Goal: Register for event/course

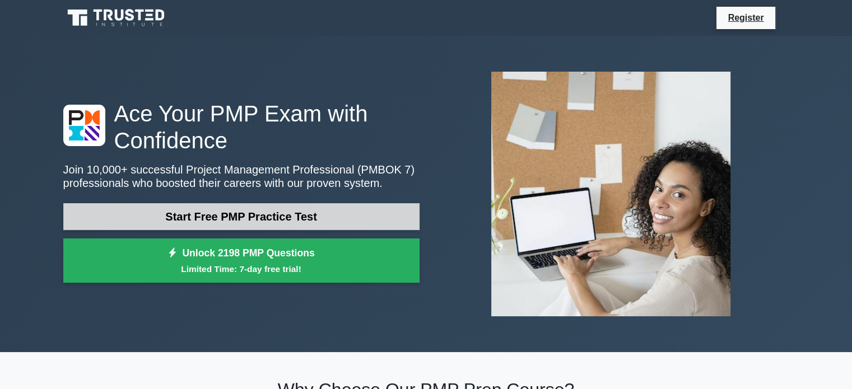
click at [282, 221] on link "Start Free PMP Practice Test" at bounding box center [241, 216] width 356 height 27
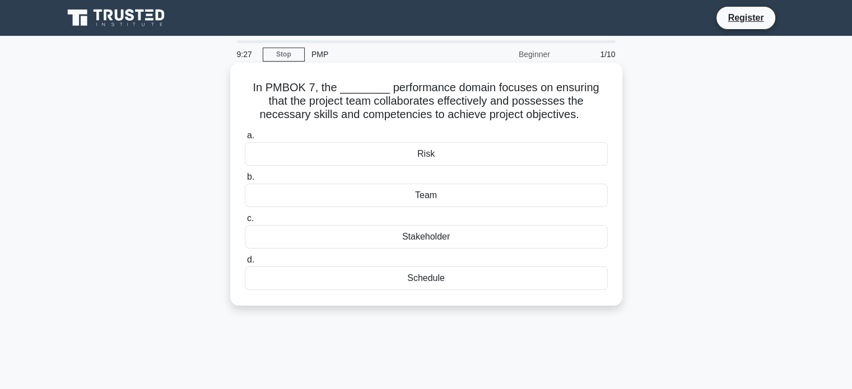
click at [419, 194] on div "Team" at bounding box center [426, 196] width 363 height 24
click at [245, 181] on input "b. Team" at bounding box center [245, 177] width 0 height 7
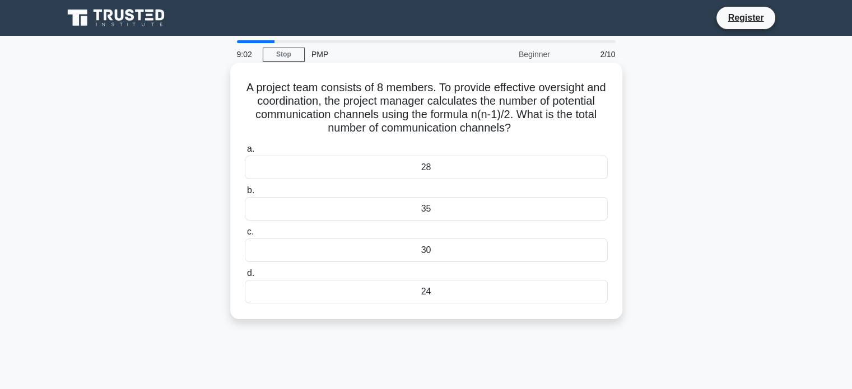
click at [489, 211] on div "35" at bounding box center [426, 209] width 363 height 24
click at [245, 194] on input "b. 35" at bounding box center [245, 190] width 0 height 7
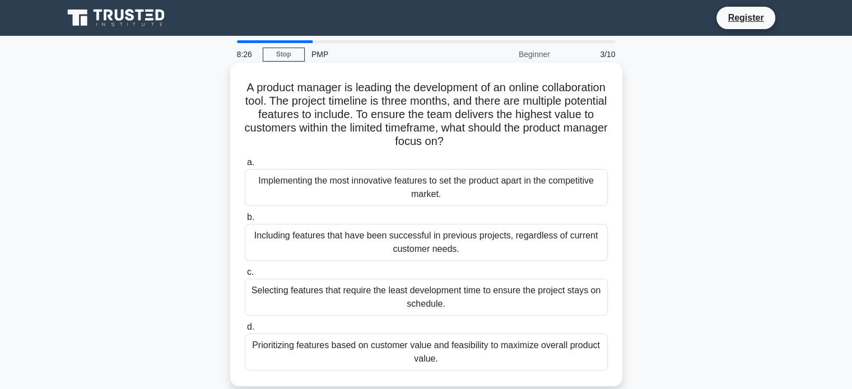
click at [538, 359] on div "Prioritizing features based on customer value and feasibility to maximize overa…" at bounding box center [426, 352] width 363 height 37
click at [245, 331] on input "d. Prioritizing features based on customer value and feasibility to maximize ov…" at bounding box center [245, 327] width 0 height 7
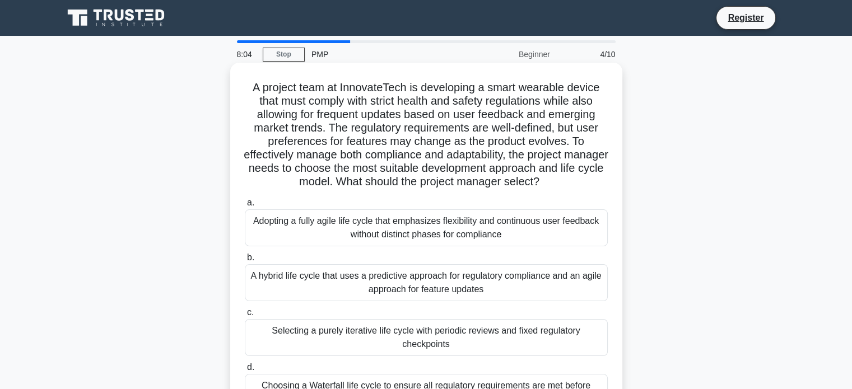
click at [408, 334] on div "Selecting a purely iterative life cycle with periodic reviews and fixed regulat…" at bounding box center [426, 337] width 363 height 37
click at [245, 317] on input "c. Selecting a purely iterative life cycle with periodic reviews and fixed regu…" at bounding box center [245, 312] width 0 height 7
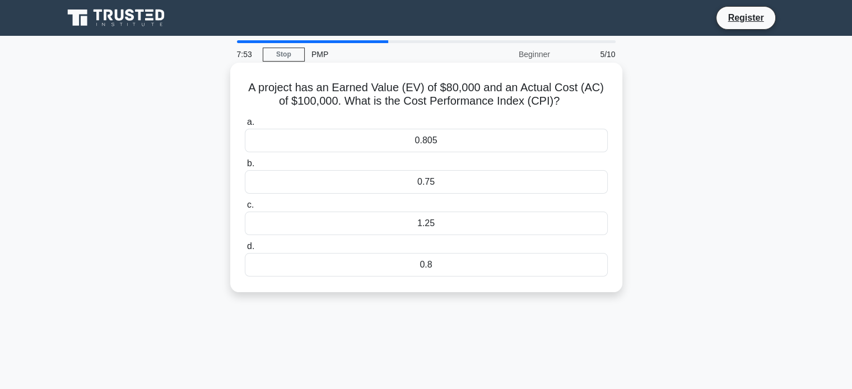
click at [458, 264] on div "0.8" at bounding box center [426, 265] width 363 height 24
click at [245, 250] on input "d. 0.8" at bounding box center [245, 246] width 0 height 7
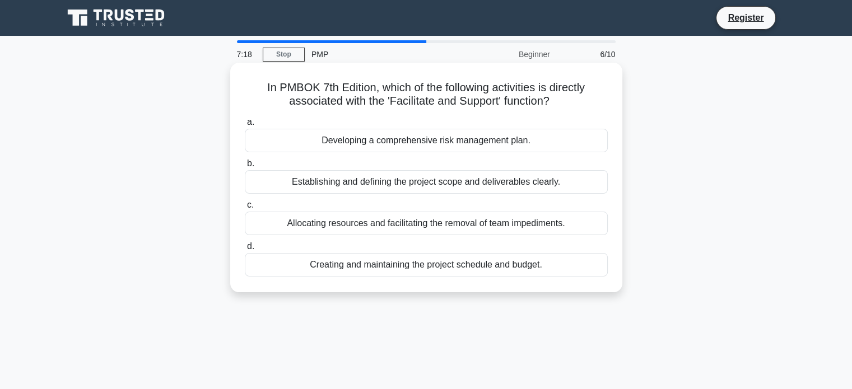
click at [409, 227] on div "Allocating resources and facilitating the removal of team impediments." at bounding box center [426, 224] width 363 height 24
click at [245, 209] on input "c. Allocating resources and facilitating the removal of team impediments." at bounding box center [245, 205] width 0 height 7
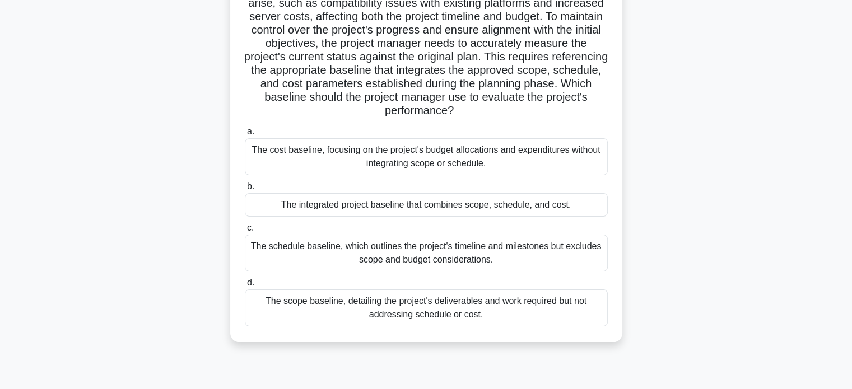
scroll to position [147, 0]
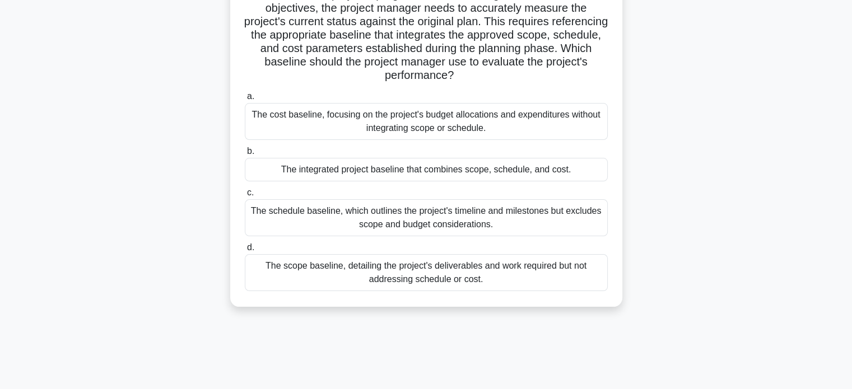
click at [383, 123] on div "The cost baseline, focusing on the project's budget allocations and expenditure…" at bounding box center [426, 121] width 363 height 37
click at [245, 100] on input "a. The cost baseline, focusing on the project's budget allocations and expendit…" at bounding box center [245, 96] width 0 height 7
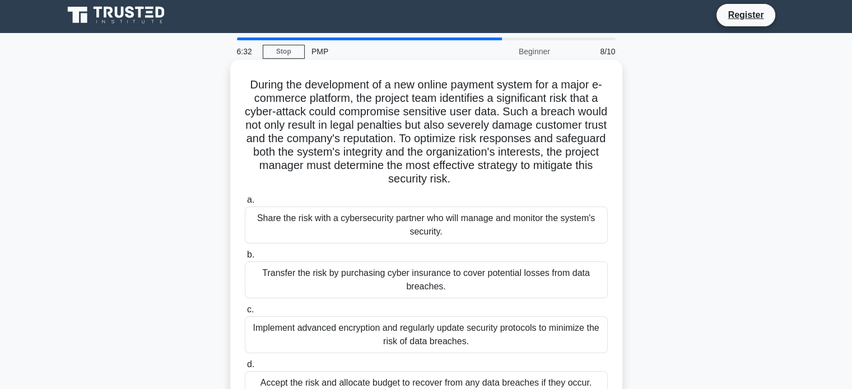
scroll to position [0, 0]
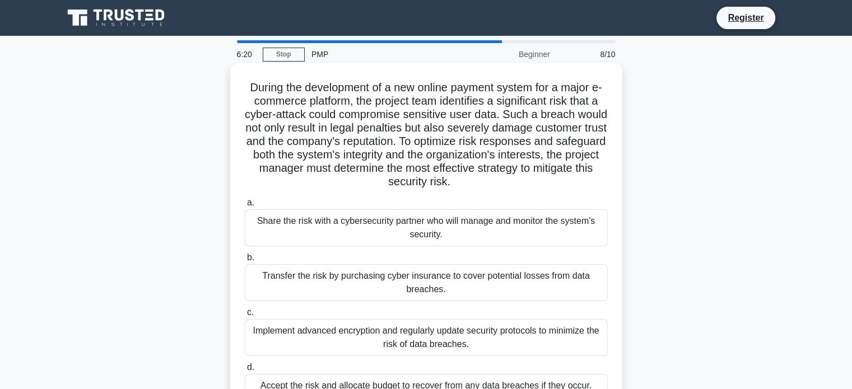
click at [356, 337] on div "Implement advanced encryption and regularly update security protocols to minimi…" at bounding box center [426, 337] width 363 height 37
click at [245, 317] on input "c. Implement advanced encryption and regularly update security protocols to min…" at bounding box center [245, 312] width 0 height 7
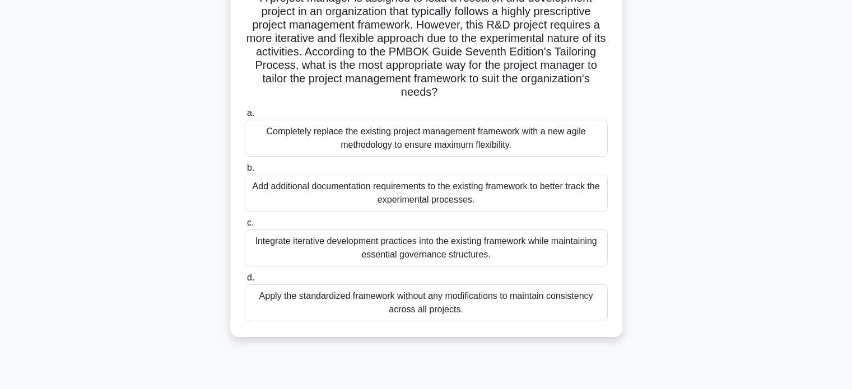
scroll to position [91, 0]
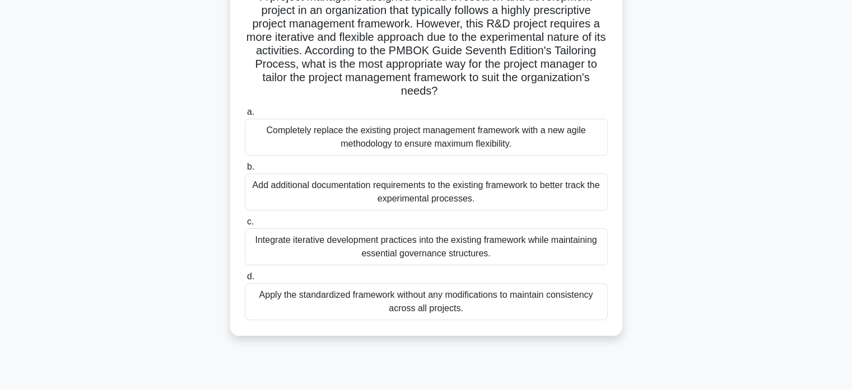
drag, startPoint x: 339, startPoint y: 262, endPoint x: 336, endPoint y: 254, distance: 8.3
click at [336, 254] on div "Integrate iterative development practices into the existing framework while mai…" at bounding box center [426, 247] width 363 height 37
click at [245, 226] on input "c. Integrate iterative development practices into the existing framework while …" at bounding box center [245, 221] width 0 height 7
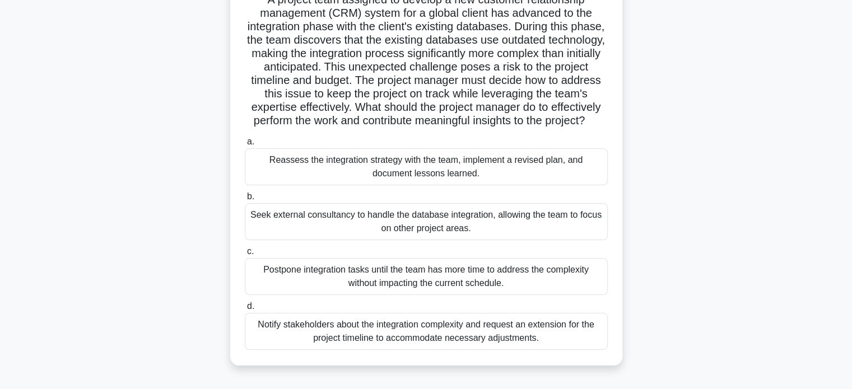
click at [335, 253] on div "a. Reassess the integration strategy with the team, implement a revised plan, a…" at bounding box center [426, 243] width 376 height 220
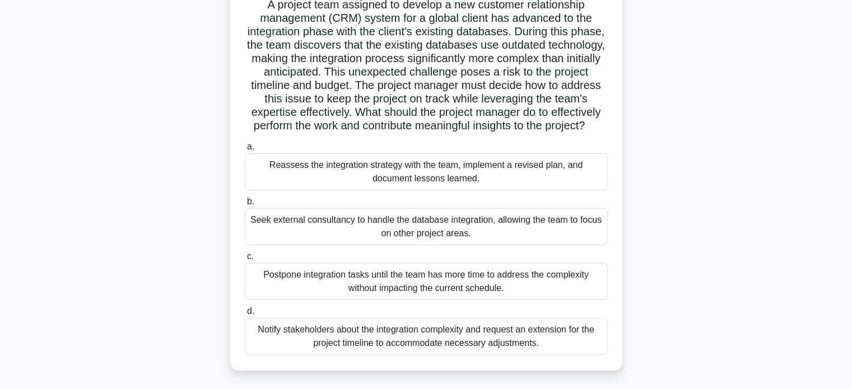
scroll to position [89, 0]
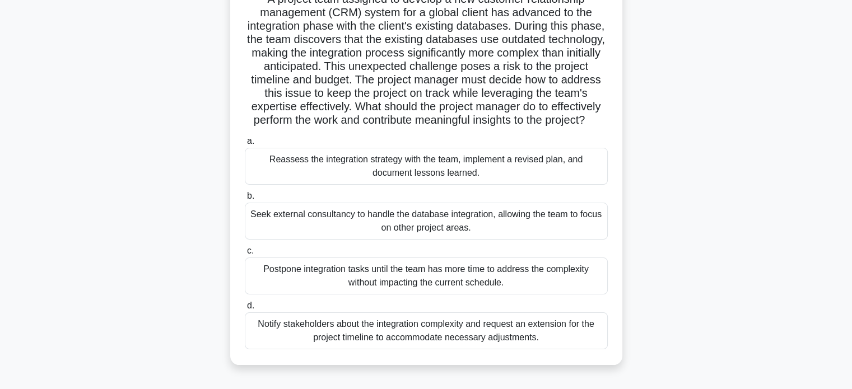
click at [494, 349] on div "Notify stakeholders about the integration complexity and request an extension f…" at bounding box center [426, 331] width 363 height 37
click at [245, 310] on input "d. Notify stakeholders about the integration complexity and request an extensio…" at bounding box center [245, 306] width 0 height 7
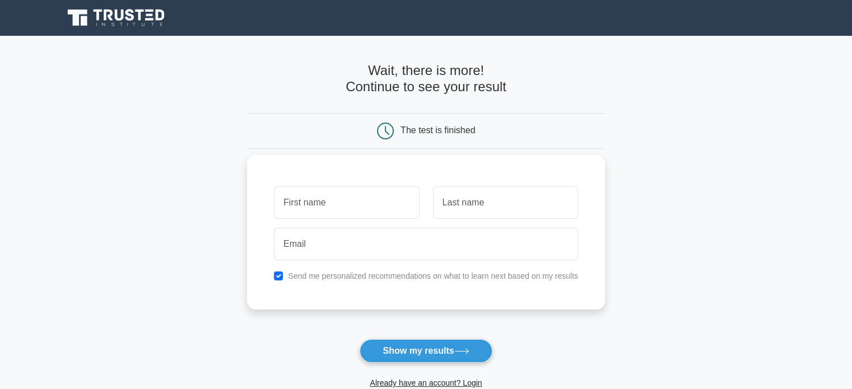
click at [367, 204] on input "text" at bounding box center [346, 203] width 145 height 32
type input "Chioma Favour"
click at [459, 213] on input "text" at bounding box center [505, 203] width 145 height 32
type input "Ajie"
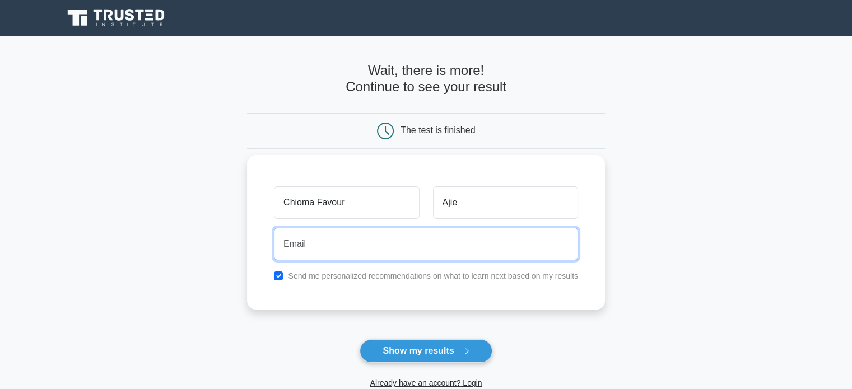
click at [394, 241] on input "email" at bounding box center [426, 244] width 304 height 32
type input "chiomafavour.ajie@gmail.com"
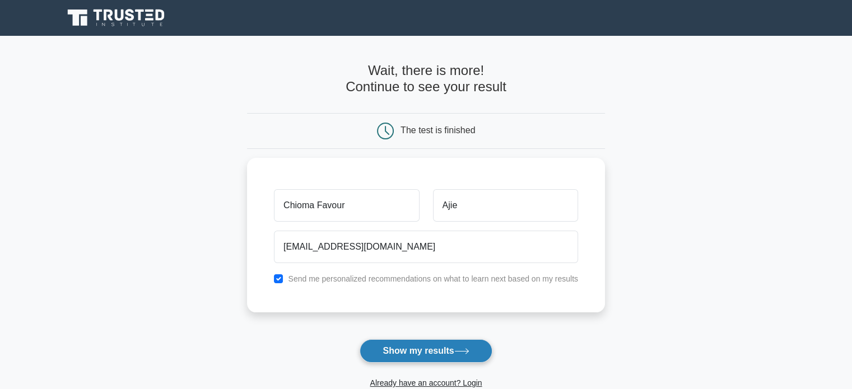
click at [404, 351] on button "Show my results" at bounding box center [426, 351] width 132 height 24
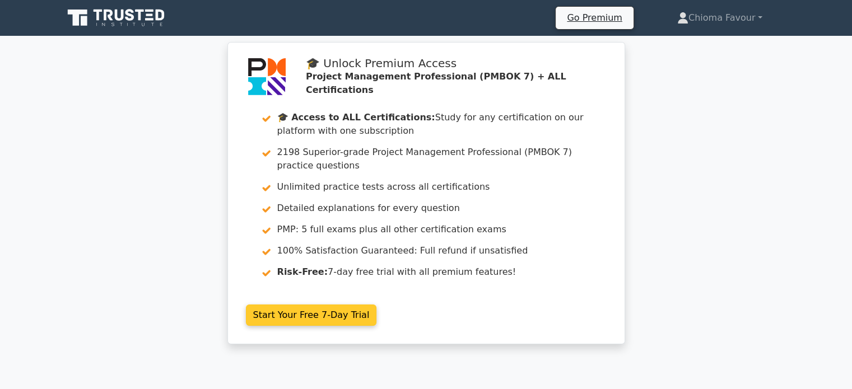
click at [343, 314] on link "Start Your Free 7-Day Trial" at bounding box center [311, 315] width 131 height 21
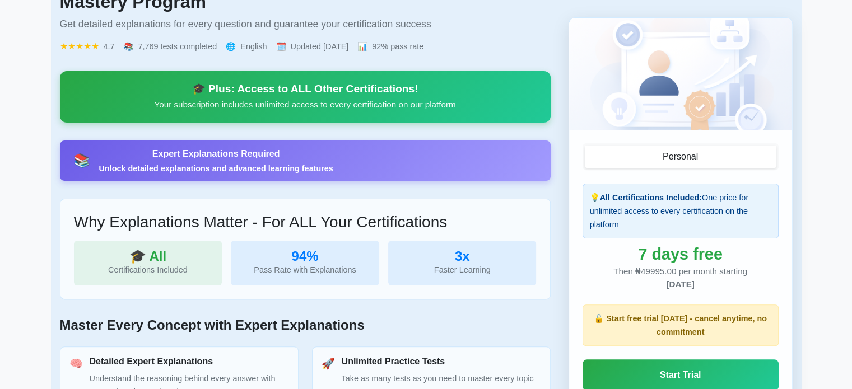
scroll to position [485, 0]
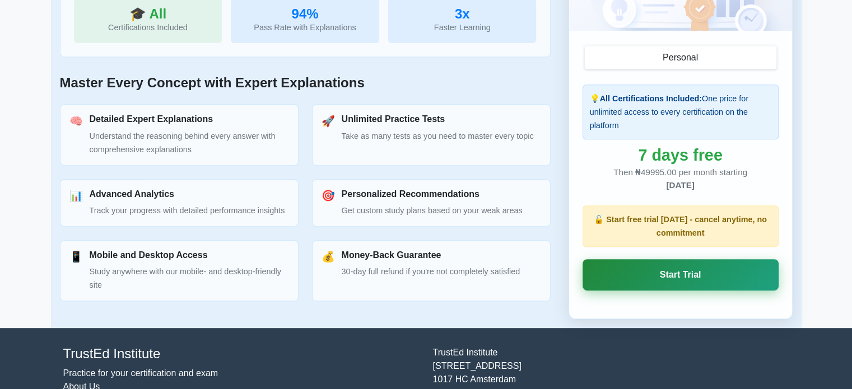
click at [692, 274] on link "Start Trial" at bounding box center [681, 274] width 196 height 31
